Goal: Communication & Community: Answer question/provide support

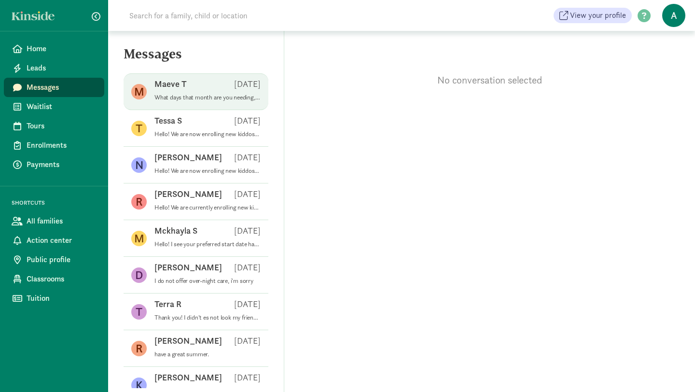
click at [198, 97] on p "What days that month are you needing, M-F?" at bounding box center [207, 98] width 106 height 8
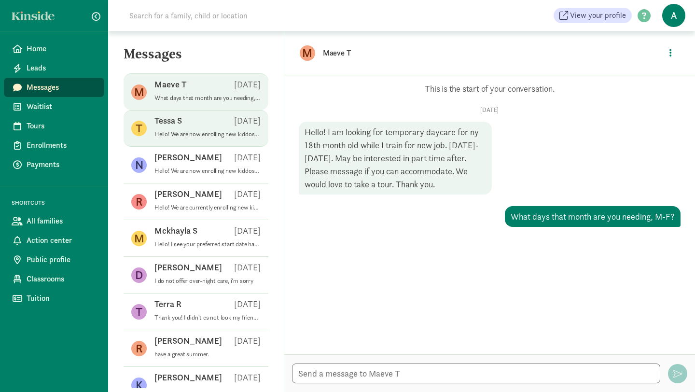
click at [168, 139] on span "[PERSON_NAME] S [DATE] Hello! We are now enrolling new kiddos to start in Septe…" at bounding box center [207, 128] width 106 height 27
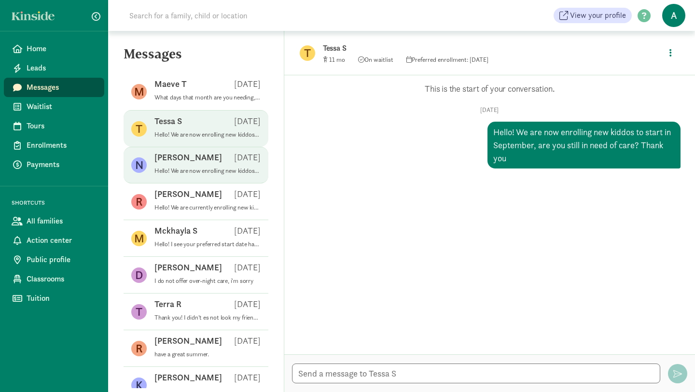
click at [168, 161] on p "[PERSON_NAME]" at bounding box center [188, 157] width 68 height 12
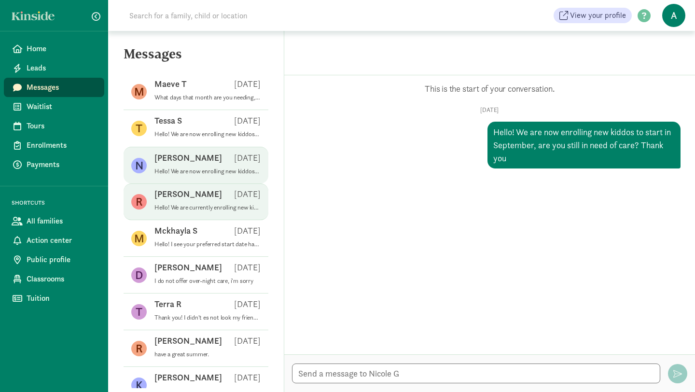
click at [169, 200] on div "[PERSON_NAME] [DATE]" at bounding box center [207, 195] width 106 height 15
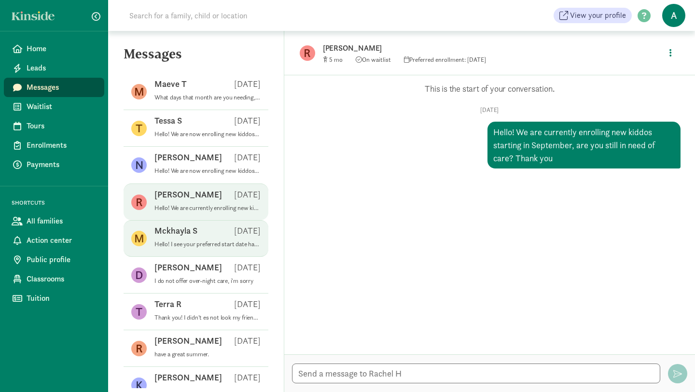
click at [170, 237] on div "Mckhayla S [DATE]" at bounding box center [207, 232] width 106 height 15
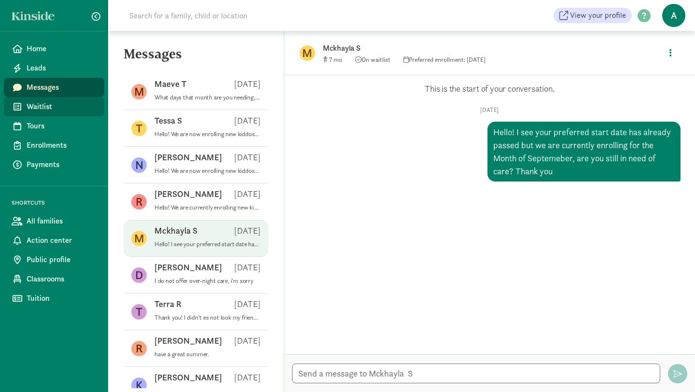
click at [43, 113] on link "Waitlist" at bounding box center [54, 106] width 100 height 19
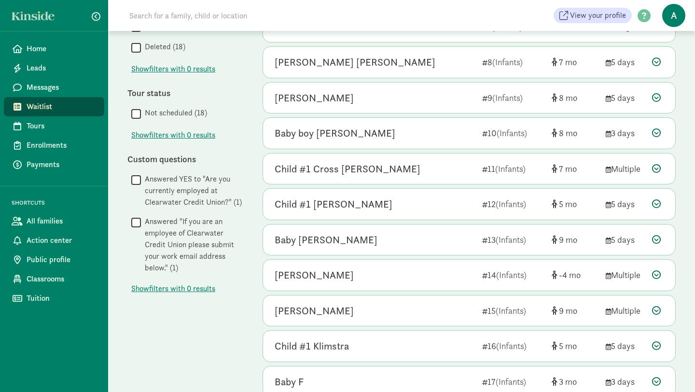
scroll to position [401, 0]
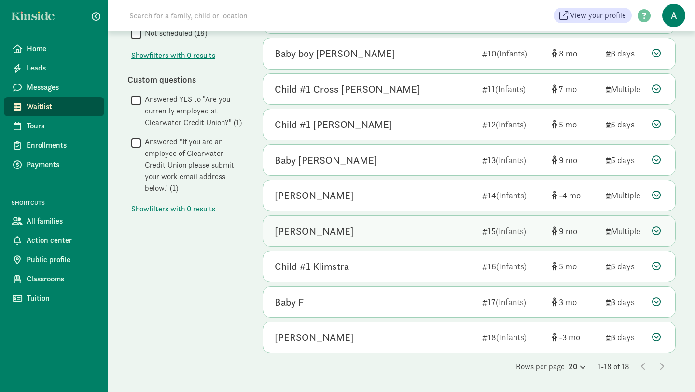
click at [558, 238] on div "[PERSON_NAME] 15 (Infants) 9 Multiple" at bounding box center [469, 231] width 412 height 31
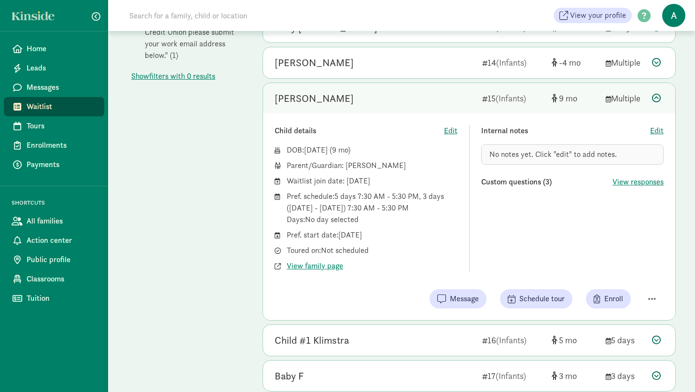
scroll to position [529, 0]
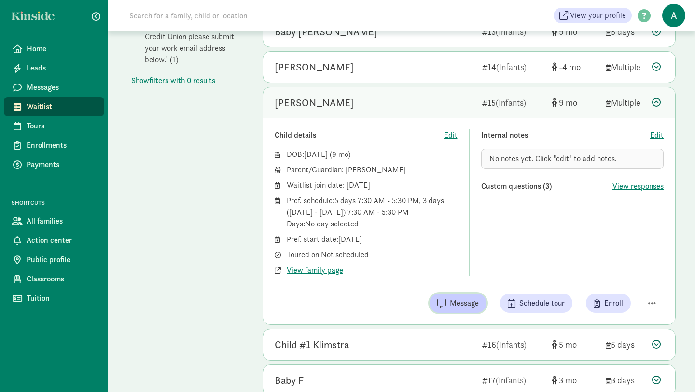
click at [466, 311] on button "Message" at bounding box center [457, 302] width 57 height 19
click at [73, 106] on span "Waitlist" at bounding box center [62, 107] width 70 height 12
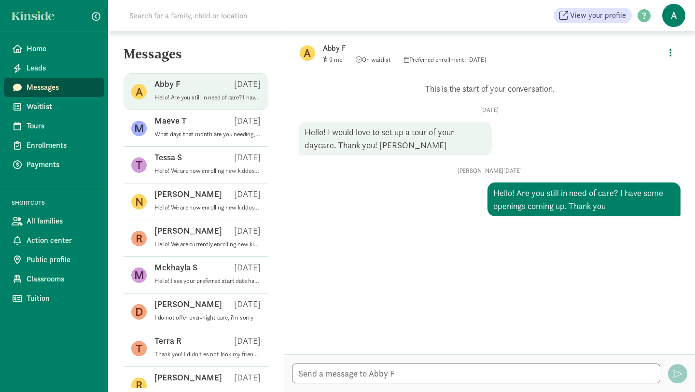
click at [64, 88] on span "Messages" at bounding box center [62, 88] width 70 height 12
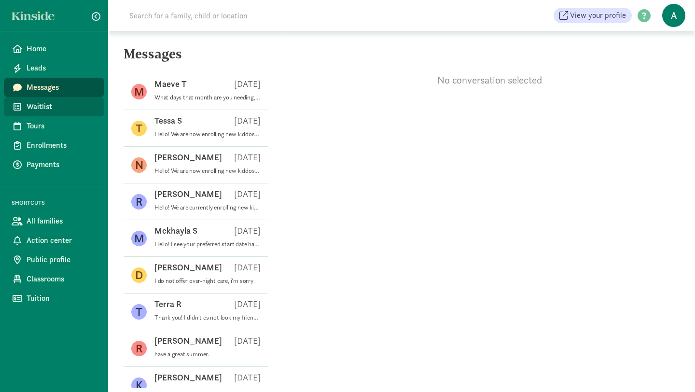
click at [36, 112] on link "Waitlist" at bounding box center [54, 106] width 100 height 19
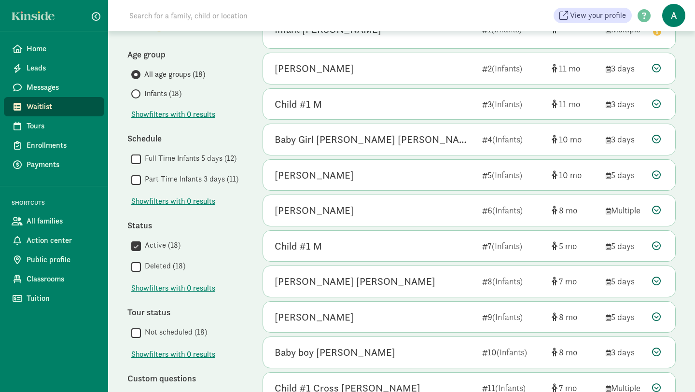
scroll to position [109, 0]
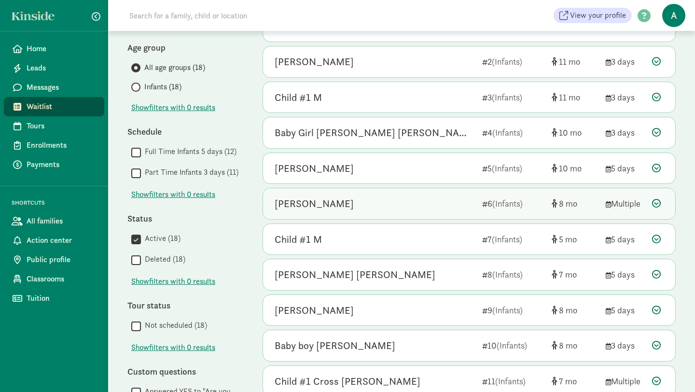
click at [373, 208] on div "Benjamin Barber" at bounding box center [374, 203] width 200 height 15
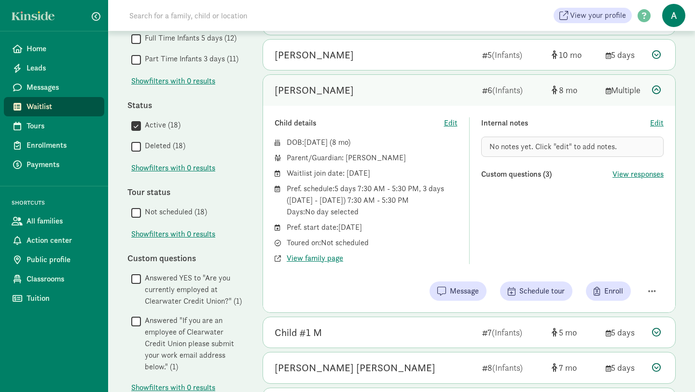
scroll to position [242, 0]
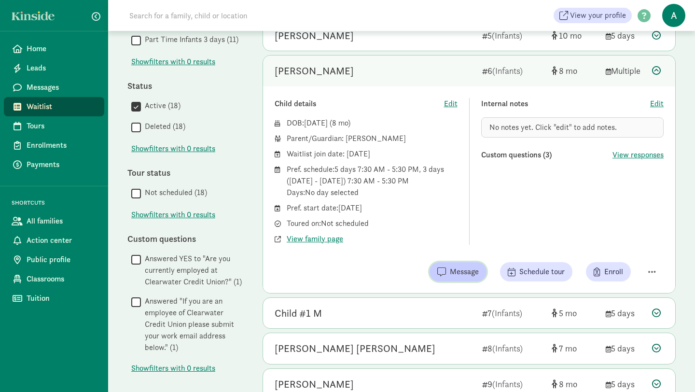
click at [457, 278] on button "Message" at bounding box center [457, 271] width 57 height 19
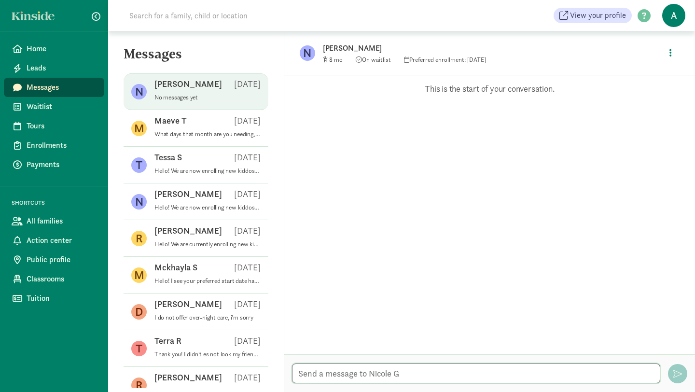
click at [394, 372] on textarea at bounding box center [476, 373] width 368 height 20
type textarea "Hello! I am currently enrolling new kiddos for the month of September, are you …"
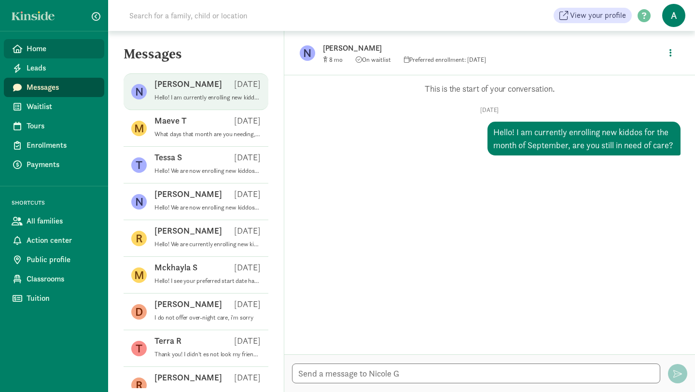
click at [74, 51] on span "Home" at bounding box center [62, 49] width 70 height 12
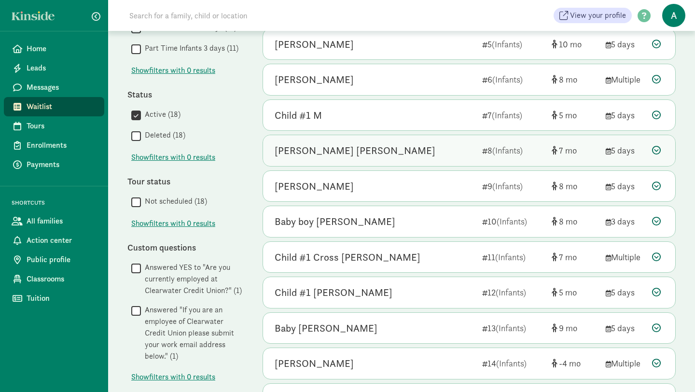
scroll to position [233, 0]
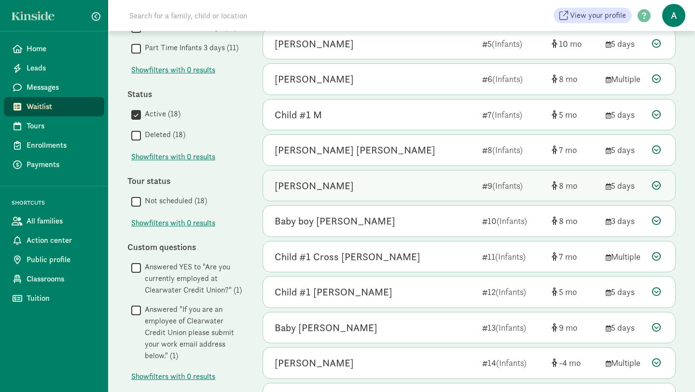
click at [573, 193] on div "August Dahle 9 (Infants) 8 5 days" at bounding box center [469, 185] width 412 height 31
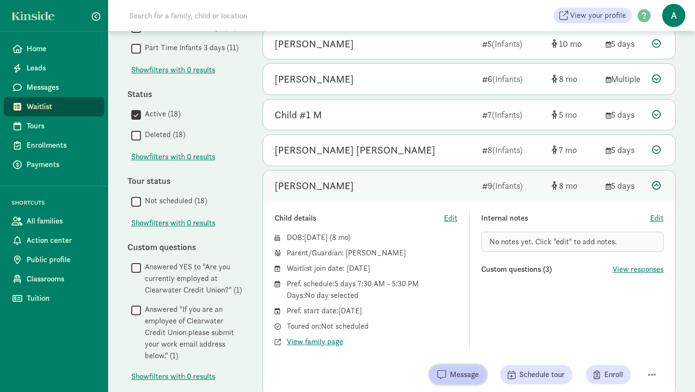
click at [457, 384] on button "Message" at bounding box center [457, 374] width 57 height 19
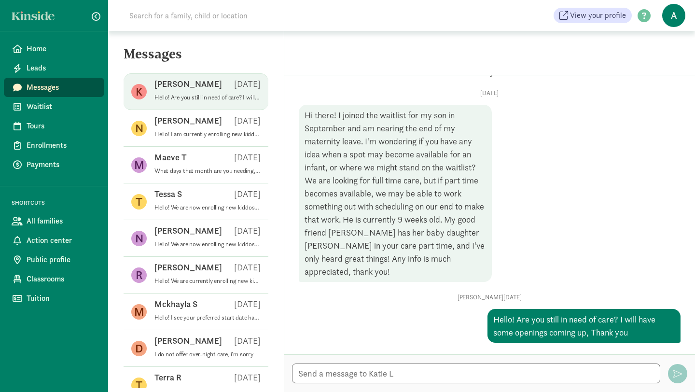
scroll to position [4, 0]
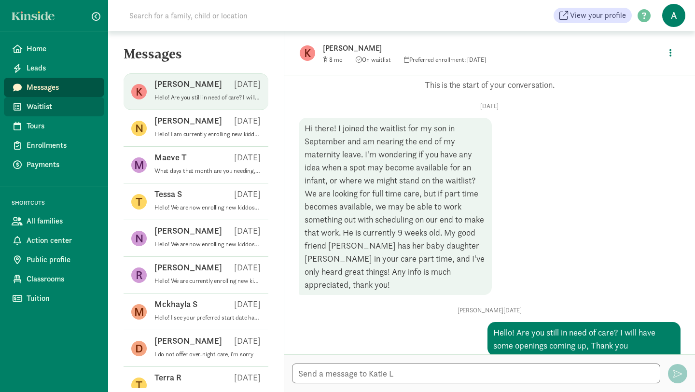
click at [47, 109] on span "Waitlist" at bounding box center [62, 107] width 70 height 12
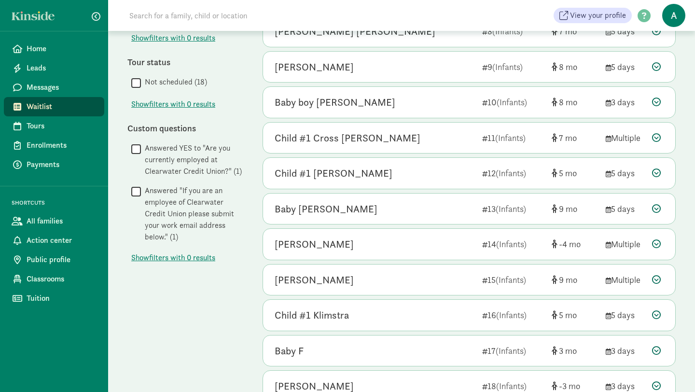
scroll to position [401, 0]
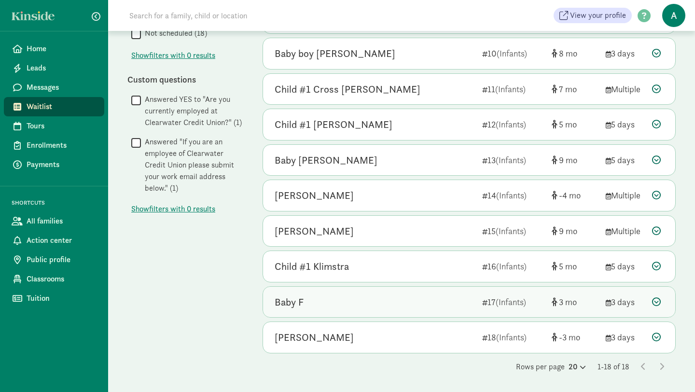
click at [516, 311] on div "Baby F 17 (Infants) 3 3 days" at bounding box center [469, 302] width 412 height 31
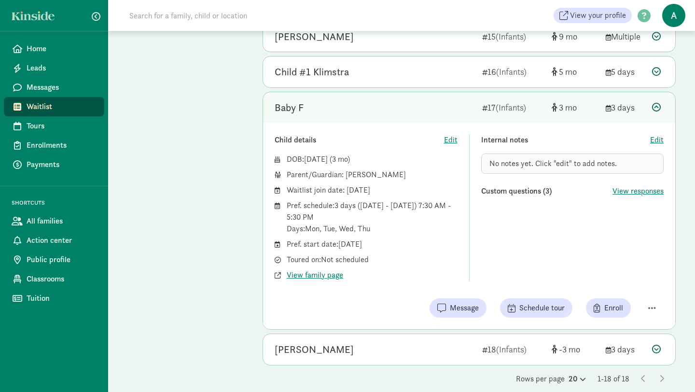
scroll to position [607, 0]
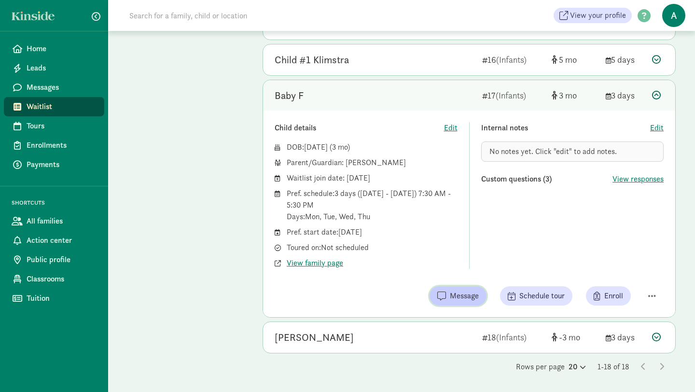
click at [460, 297] on span "Message" at bounding box center [464, 296] width 29 height 12
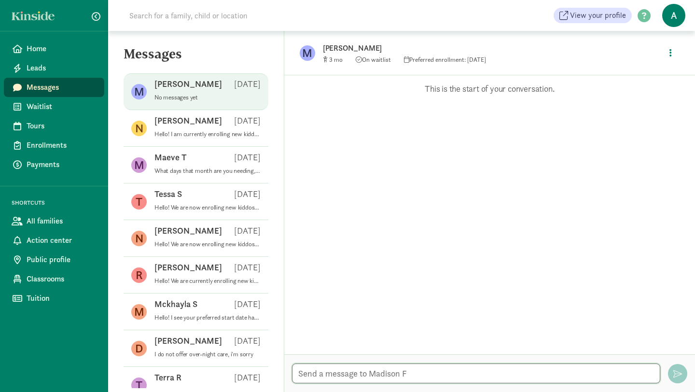
click at [348, 374] on textarea at bounding box center [476, 373] width 368 height 20
type textarea "Hello! I am currently enrolling new kiddos starting in September, are you still…"
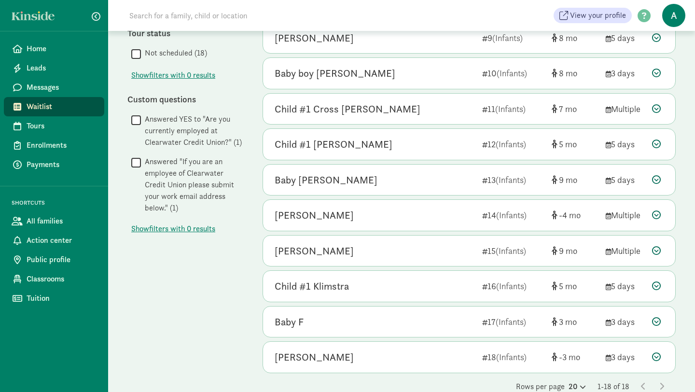
scroll to position [401, 0]
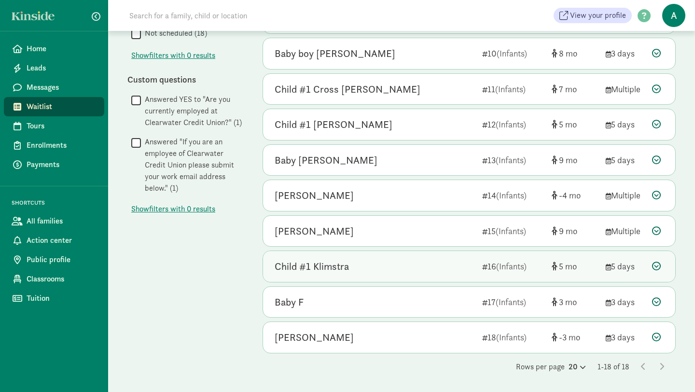
click at [566, 262] on span "5" at bounding box center [568, 265] width 18 height 11
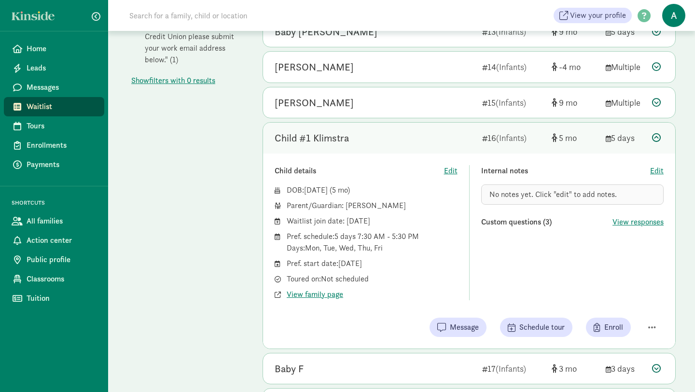
scroll to position [531, 0]
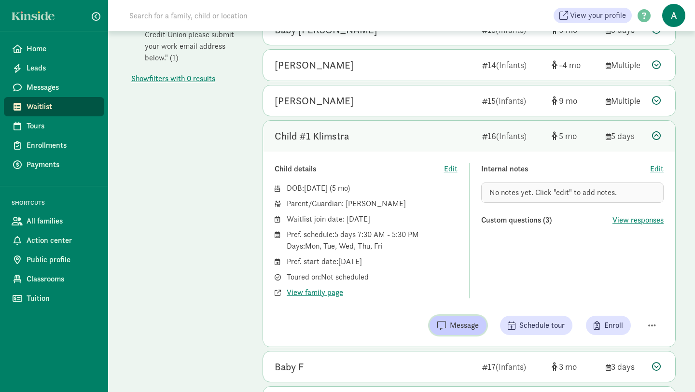
click at [459, 327] on span "Message" at bounding box center [464, 325] width 29 height 12
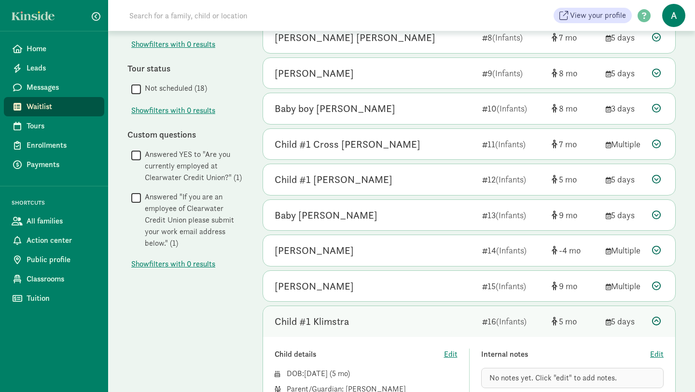
scroll to position [348, 0]
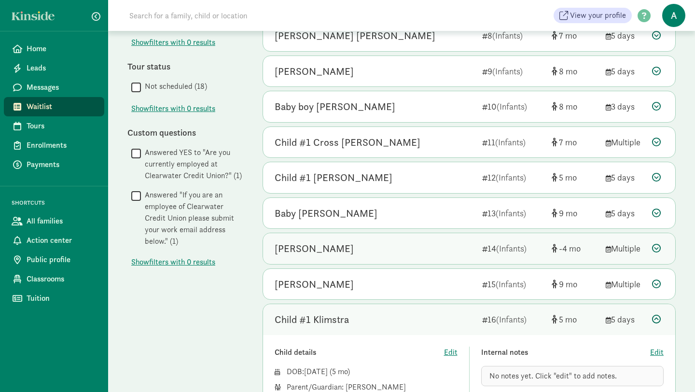
click at [393, 246] on div "[PERSON_NAME]" at bounding box center [374, 248] width 200 height 15
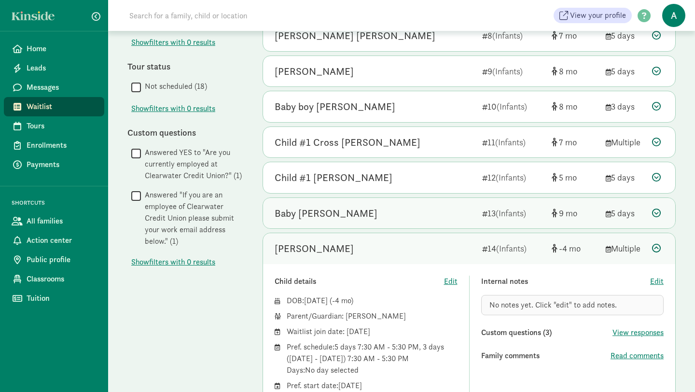
click at [407, 209] on div "Baby [PERSON_NAME]" at bounding box center [374, 212] width 200 height 15
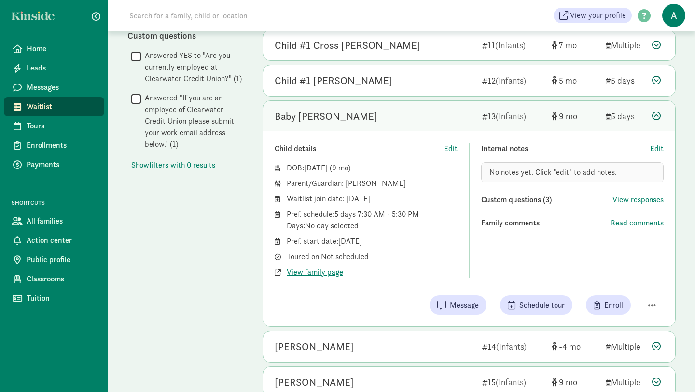
scroll to position [449, 0]
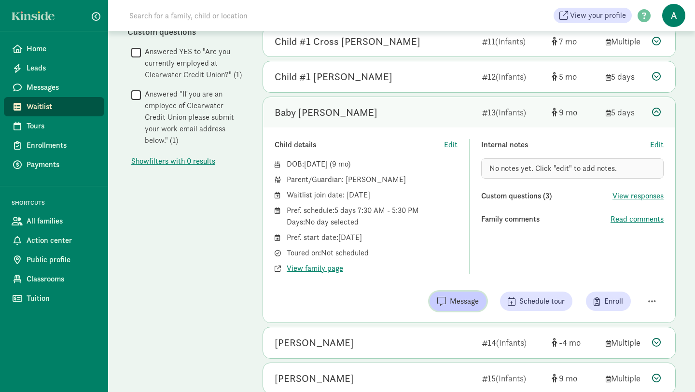
click at [446, 302] on span "Message" at bounding box center [457, 301] width 41 height 12
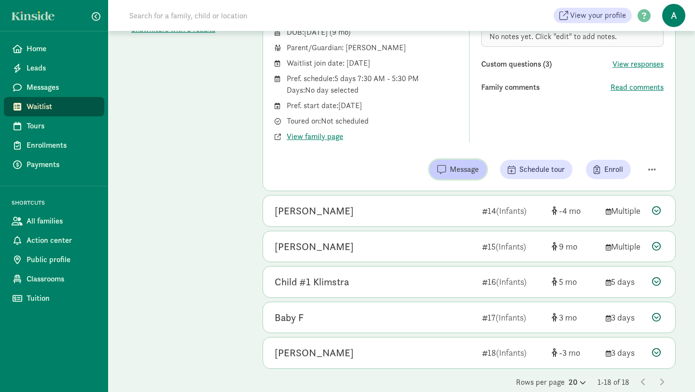
scroll to position [596, 0]
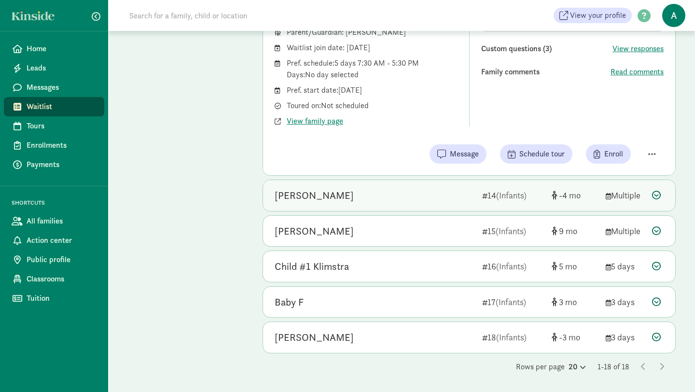
click at [385, 202] on div "Harper Gerard" at bounding box center [374, 195] width 200 height 15
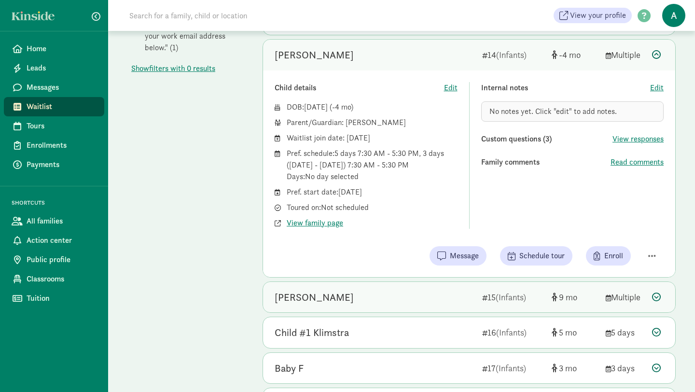
scroll to position [531, 0]
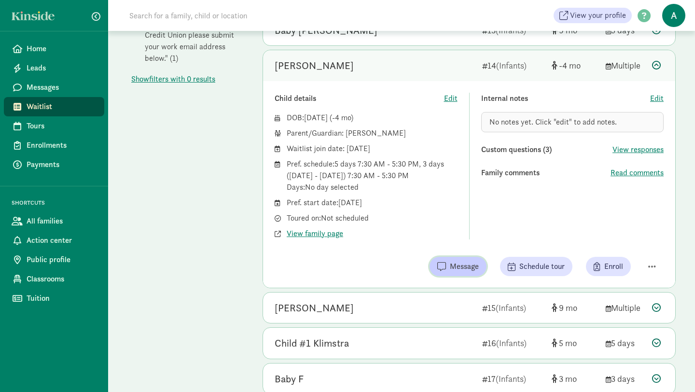
click at [455, 268] on span "Message" at bounding box center [464, 266] width 29 height 12
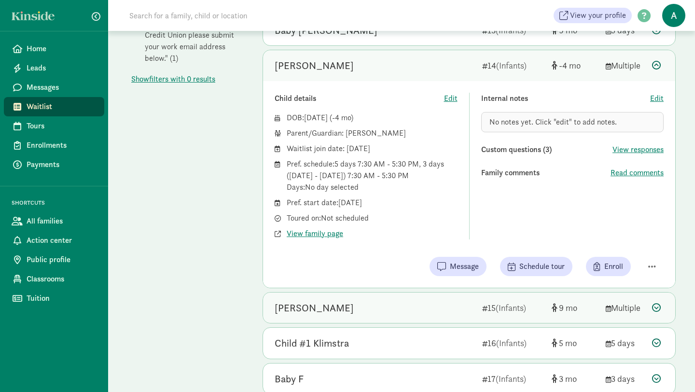
click at [335, 301] on div "Molly Finlay" at bounding box center [374, 307] width 200 height 15
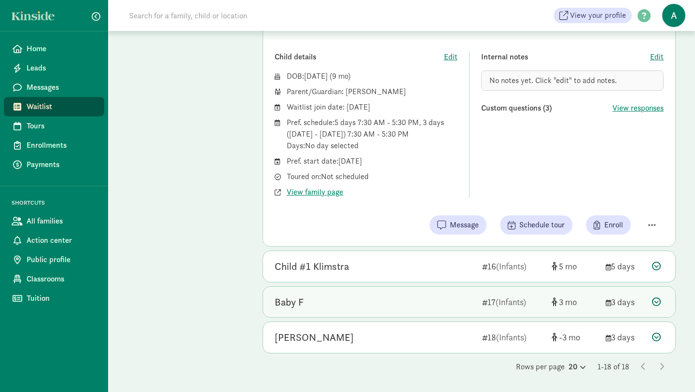
click at [490, 309] on div "Baby F 17 (Infants) 3 3 days" at bounding box center [469, 302] width 412 height 31
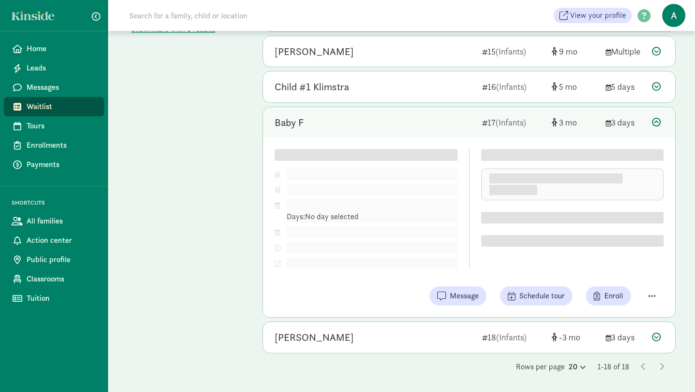
scroll to position [607, 0]
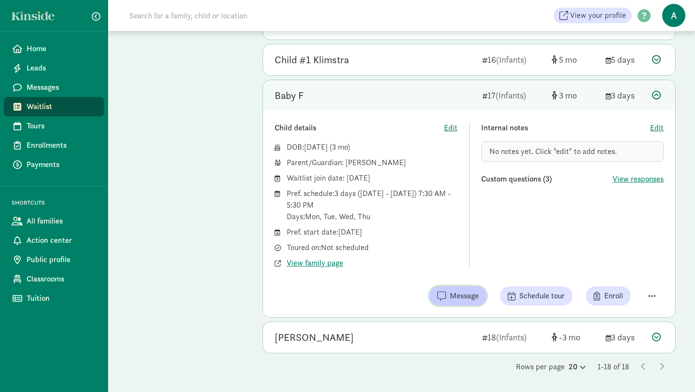
click at [473, 305] on button "Message" at bounding box center [457, 295] width 57 height 19
click at [67, 47] on span "Home" at bounding box center [62, 49] width 70 height 12
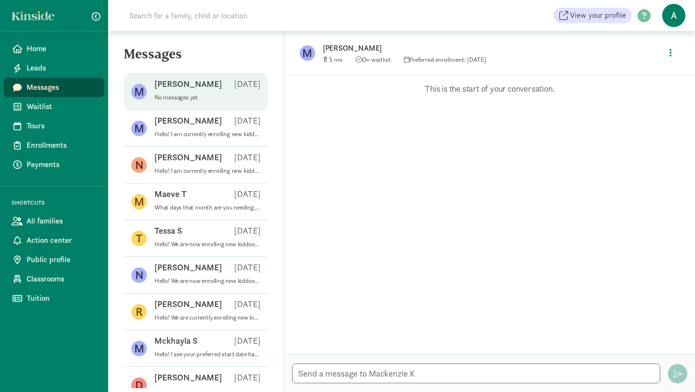
click at [397, 361] on div at bounding box center [489, 373] width 410 height 38
click at [395, 378] on textarea at bounding box center [476, 373] width 368 height 20
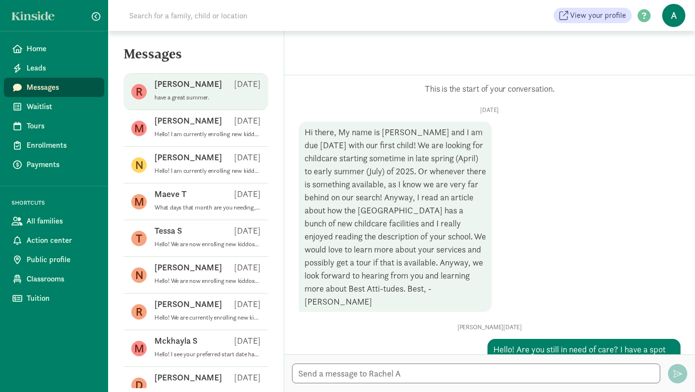
scroll to position [100, 0]
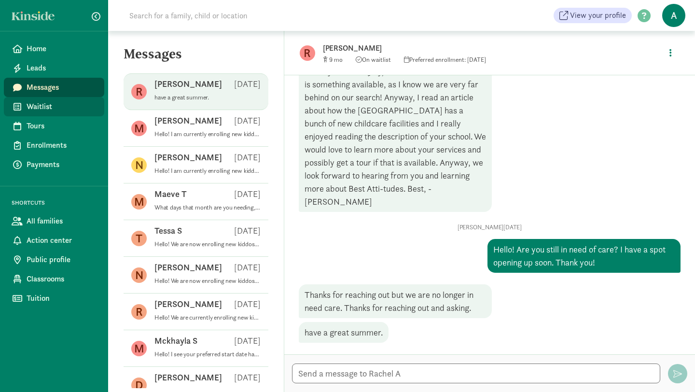
click at [66, 112] on span "Waitlist" at bounding box center [62, 107] width 70 height 12
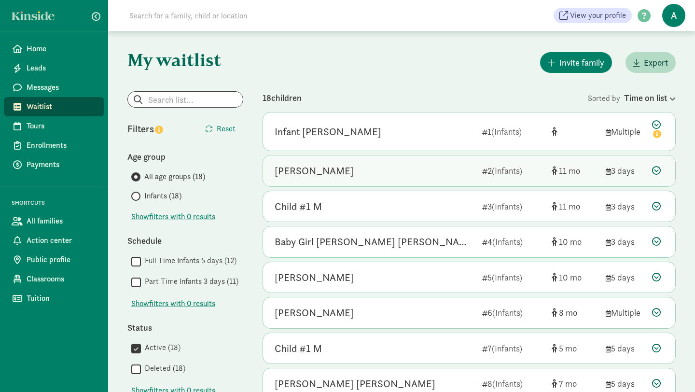
click at [455, 170] on div "[PERSON_NAME]" at bounding box center [374, 170] width 200 height 15
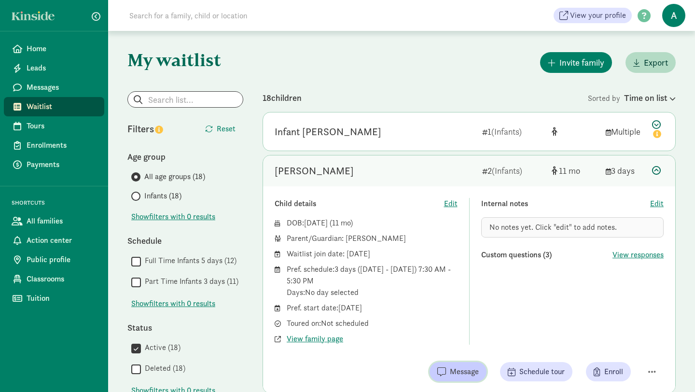
click at [466, 368] on span "Message" at bounding box center [464, 372] width 29 height 12
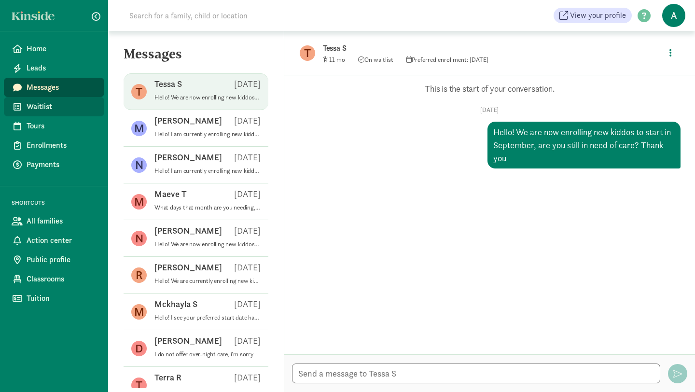
click at [71, 102] on span "Waitlist" at bounding box center [62, 107] width 70 height 12
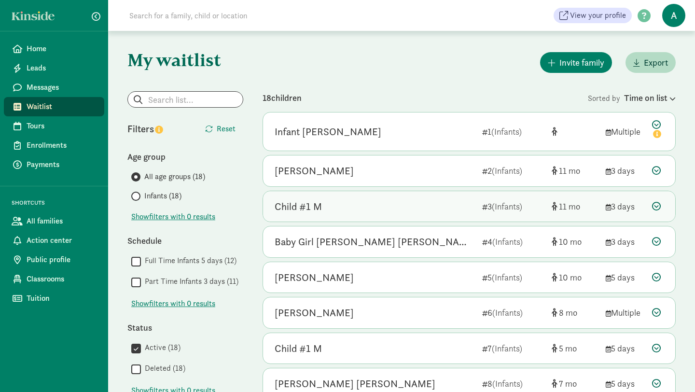
click at [412, 204] on div "Child #1 M" at bounding box center [374, 206] width 200 height 15
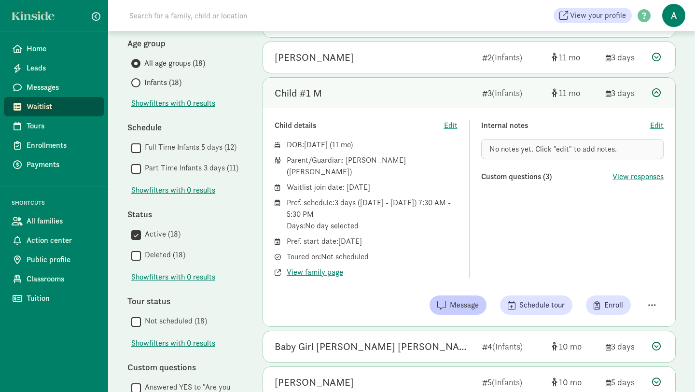
scroll to position [117, 0]
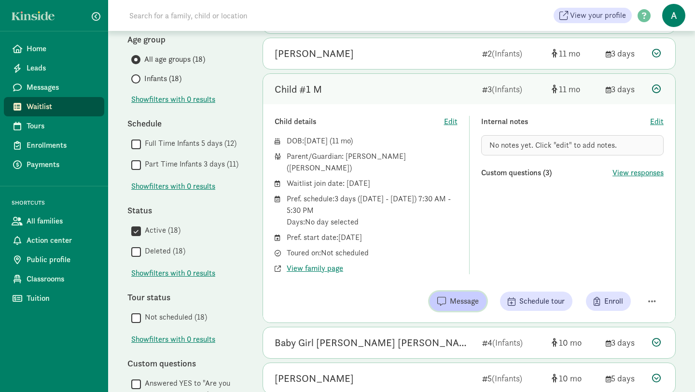
click at [458, 296] on button "Message" at bounding box center [457, 300] width 57 height 19
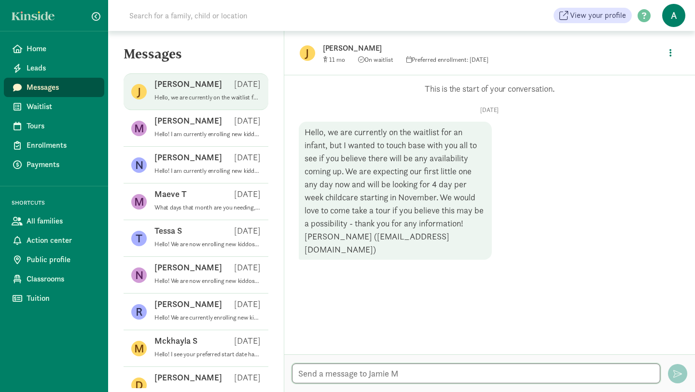
click at [445, 371] on textarea at bounding box center [476, 373] width 368 height 20
type textarea "Hello! I am currently enrolling for the month of September, are you still in ne…"
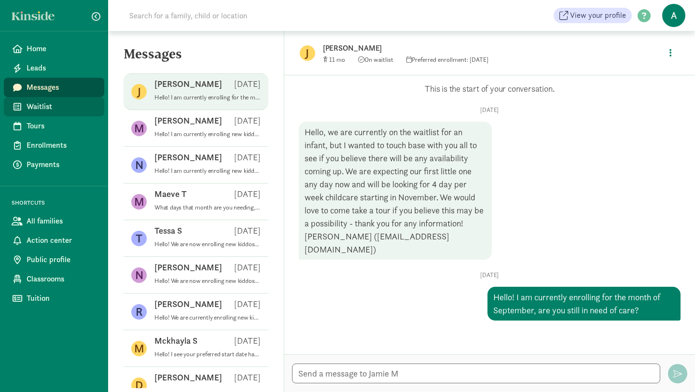
click at [67, 102] on span "Waitlist" at bounding box center [62, 107] width 70 height 12
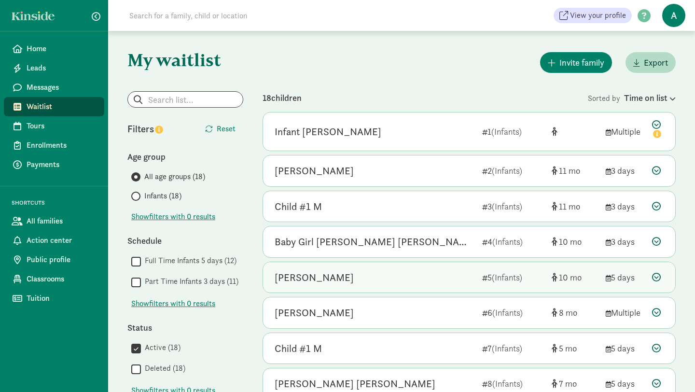
click at [435, 282] on div "[PERSON_NAME]" at bounding box center [374, 277] width 200 height 15
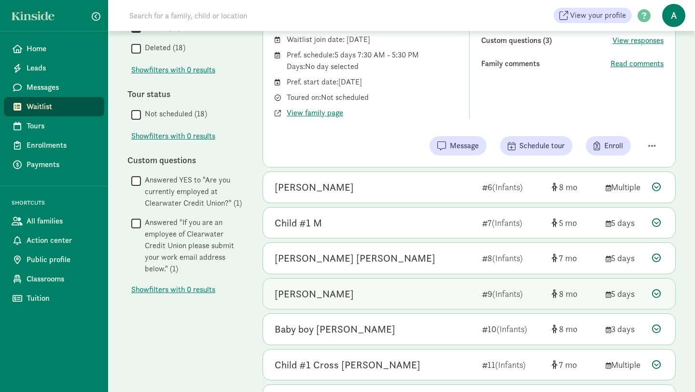
scroll to position [341, 0]
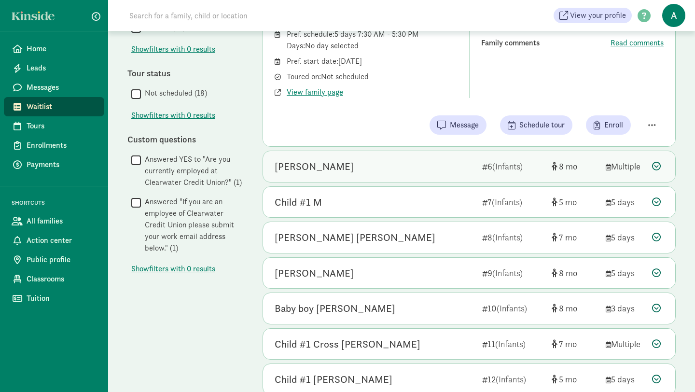
click at [537, 156] on div "[PERSON_NAME] 6 (Infants) 8 Multiple" at bounding box center [469, 166] width 412 height 31
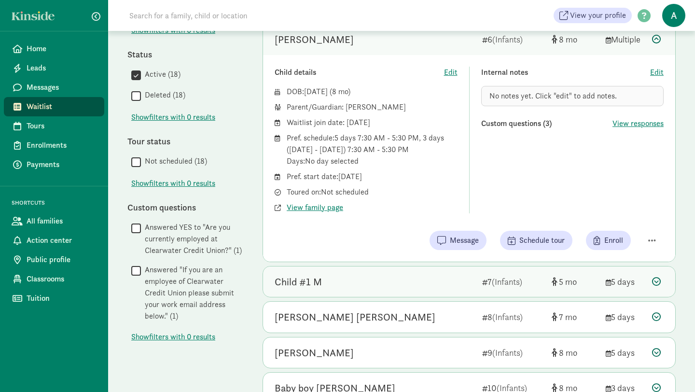
scroll to position [271, 0]
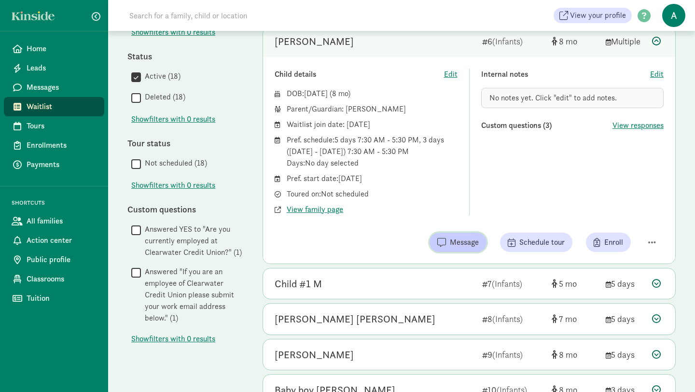
click at [477, 240] on span "Message" at bounding box center [464, 242] width 29 height 12
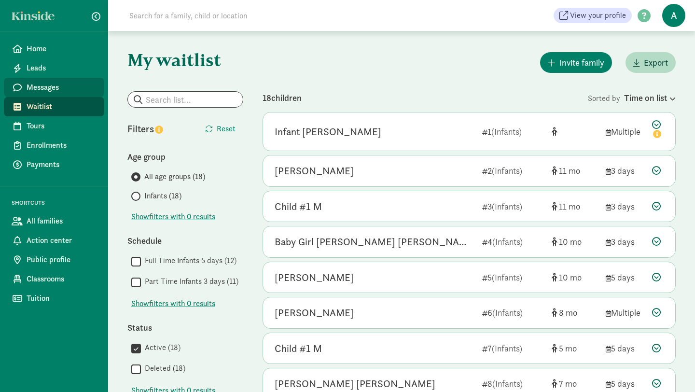
click at [48, 92] on span "Messages" at bounding box center [62, 88] width 70 height 12
